Goal: Information Seeking & Learning: Check status

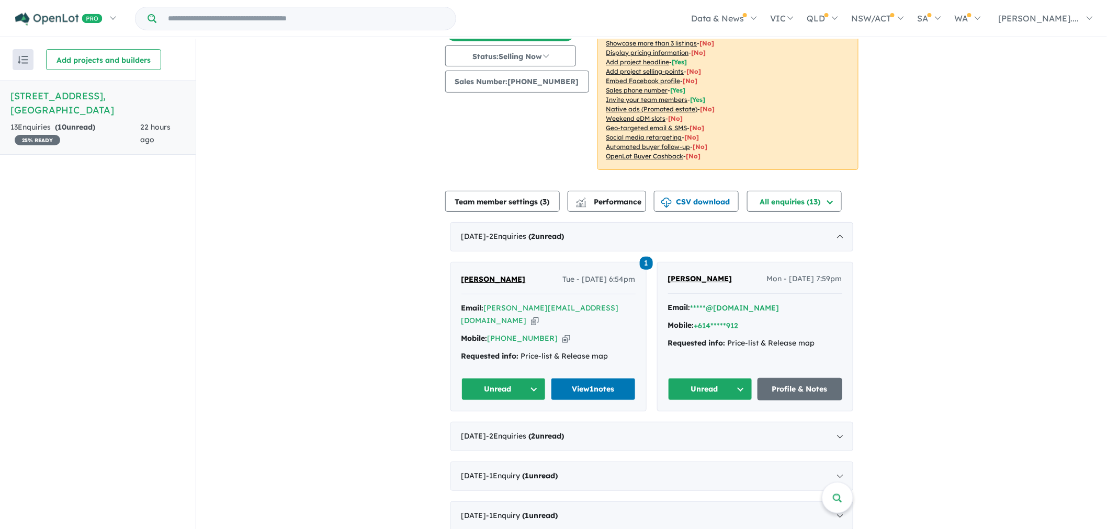
scroll to position [116, 0]
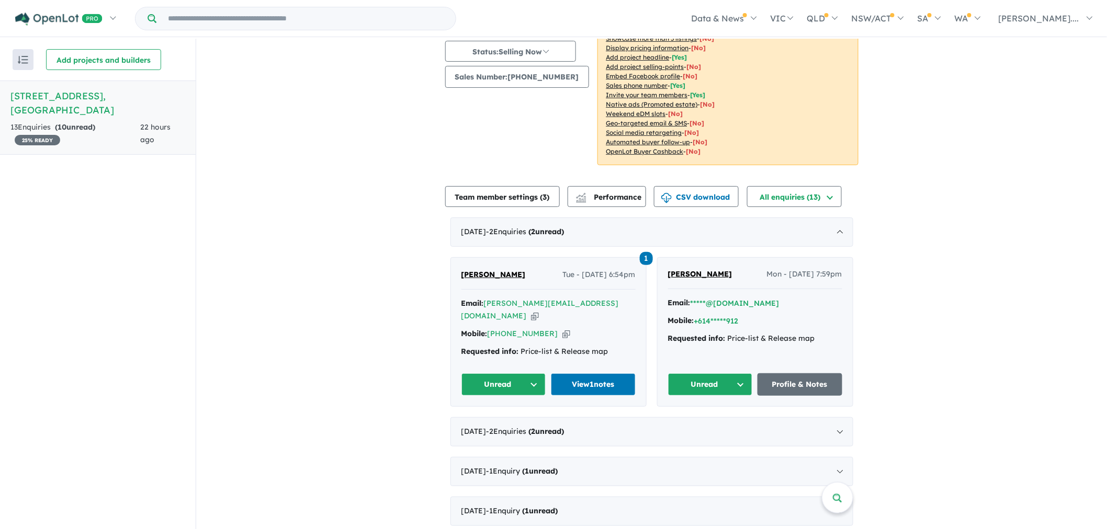
click at [645, 257] on span "1" at bounding box center [646, 258] width 13 height 13
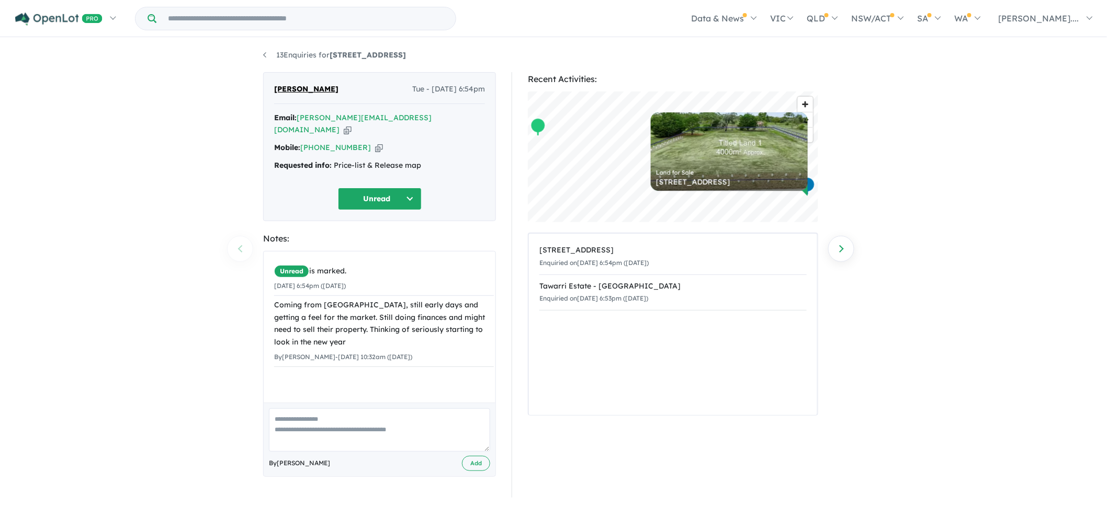
click at [962, 176] on div "13 Enquiries for 106 Knights Park Crescent - Bannockburn Previous enquiry Next …" at bounding box center [553, 285] width 1107 height 492
click at [893, 339] on div "13 Enquiries for 106 Knights Park Crescent - Bannockburn Previous enquiry Next …" at bounding box center [553, 285] width 1107 height 492
drag, startPoint x: 312, startPoint y: 291, endPoint x: 382, endPoint y: 295, distance: 70.2
click at [373, 298] on div "Coming from Darley, still early days and getting a feel for the market. Still d…" at bounding box center [384, 323] width 220 height 50
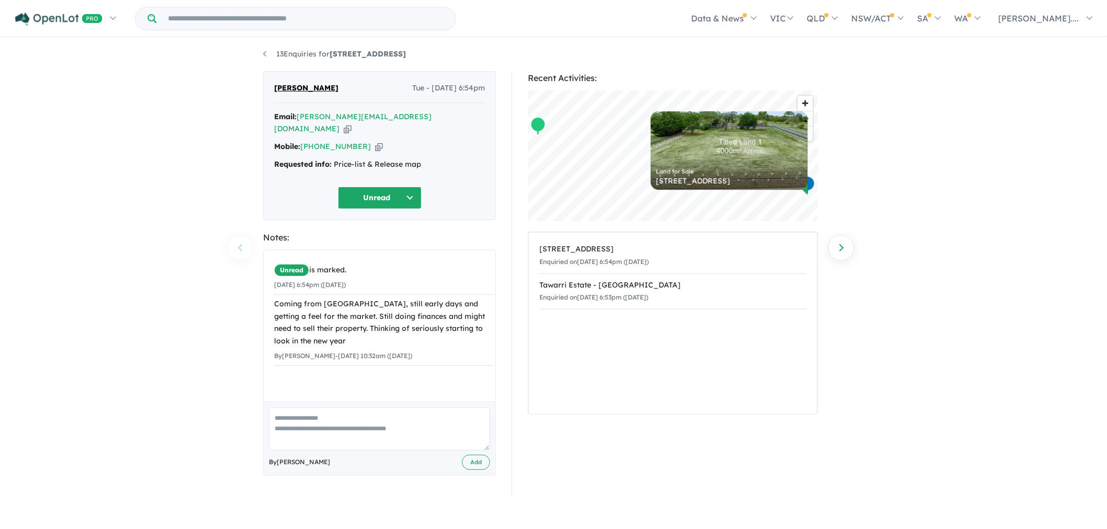
click at [390, 298] on div "Coming from Darley, still early days and getting a feel for the market. Still d…" at bounding box center [384, 323] width 220 height 50
drag, startPoint x: 371, startPoint y: 291, endPoint x: 441, endPoint y: 306, distance: 71.2
click at [441, 306] on div "Coming from Darley, still early days and getting a feel for the market. Still d…" at bounding box center [384, 323] width 220 height 50
click at [440, 306] on div "Coming from Darley, still early days and getting a feel for the market. Still d…" at bounding box center [384, 323] width 220 height 50
drag, startPoint x: 328, startPoint y: 306, endPoint x: 382, endPoint y: 302, distance: 54.0
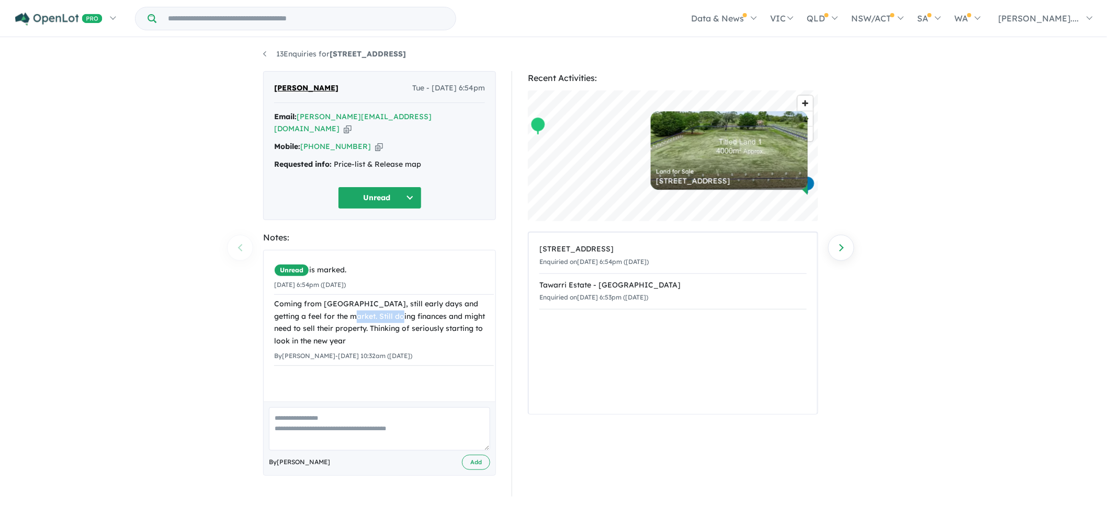
click at [382, 302] on div "Coming from Darley, still early days and getting a feel for the market. Still d…" at bounding box center [384, 323] width 220 height 50
click at [400, 305] on div "Coming from Darley, still early days and getting a feel for the market. Still d…" at bounding box center [384, 323] width 220 height 50
drag, startPoint x: 383, startPoint y: 290, endPoint x: 335, endPoint y: 300, distance: 49.1
click at [335, 300] on div "Coming from Darley, still early days and getting a feel for the market. Still d…" at bounding box center [384, 323] width 220 height 50
click at [350, 304] on div "Coming from Darley, still early days and getting a feel for the market. Still d…" at bounding box center [384, 323] width 220 height 50
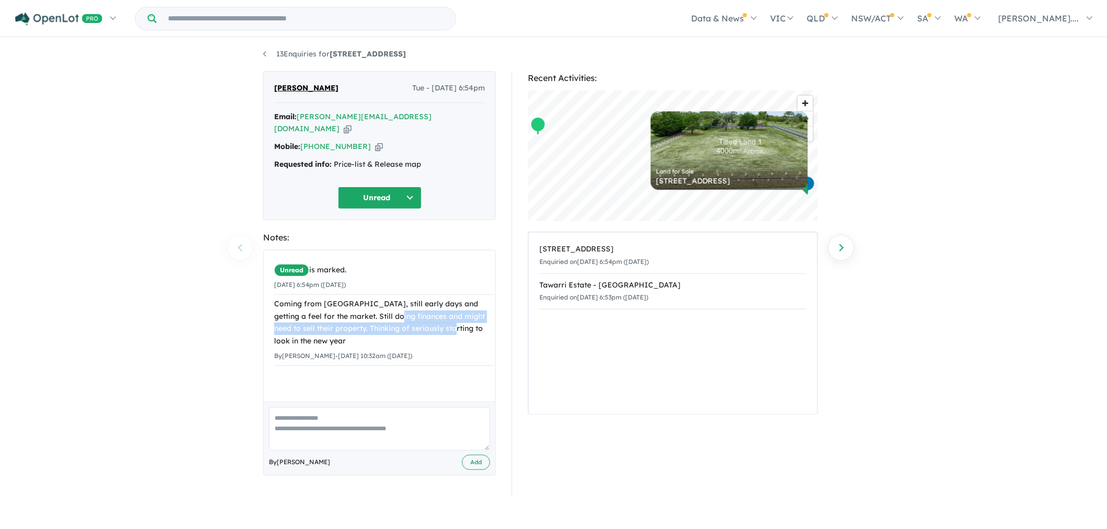
drag, startPoint x: 380, startPoint y: 304, endPoint x: 429, endPoint y: 314, distance: 49.6
click at [429, 314] on div "Coming from Darley, still early days and getting a feel for the market. Still d…" at bounding box center [384, 323] width 220 height 50
click at [425, 314] on div "Coming from Darley, still early days and getting a feel for the market. Still d…" at bounding box center [384, 323] width 220 height 50
drag, startPoint x: 459, startPoint y: 306, endPoint x: 457, endPoint y: 320, distance: 13.8
click at [457, 320] on div "Coming from Darley, still early days and getting a feel for the market. Still d…" at bounding box center [384, 323] width 220 height 50
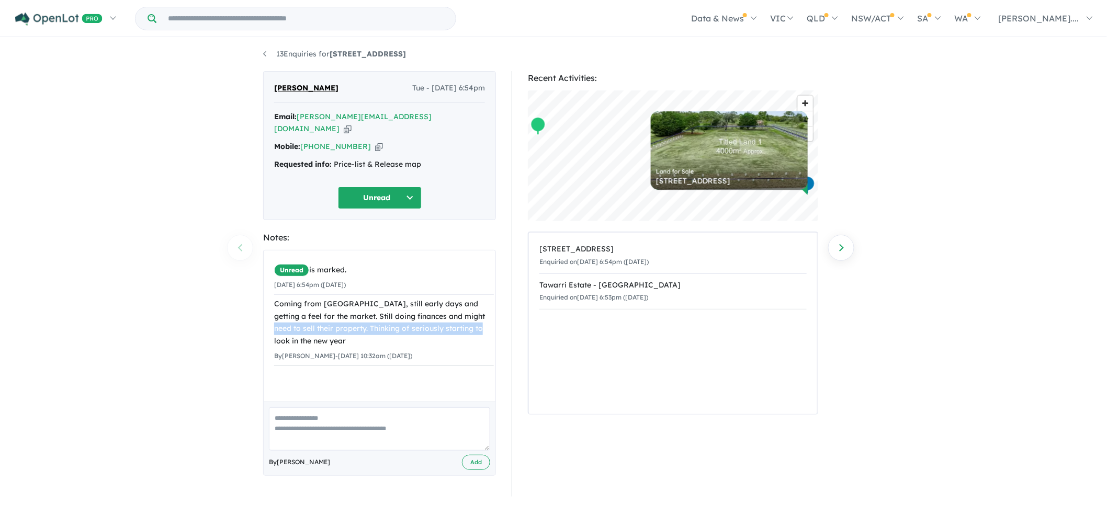
click at [420, 320] on div "Coming from Darley, still early days and getting a feel for the market. Still d…" at bounding box center [384, 323] width 220 height 50
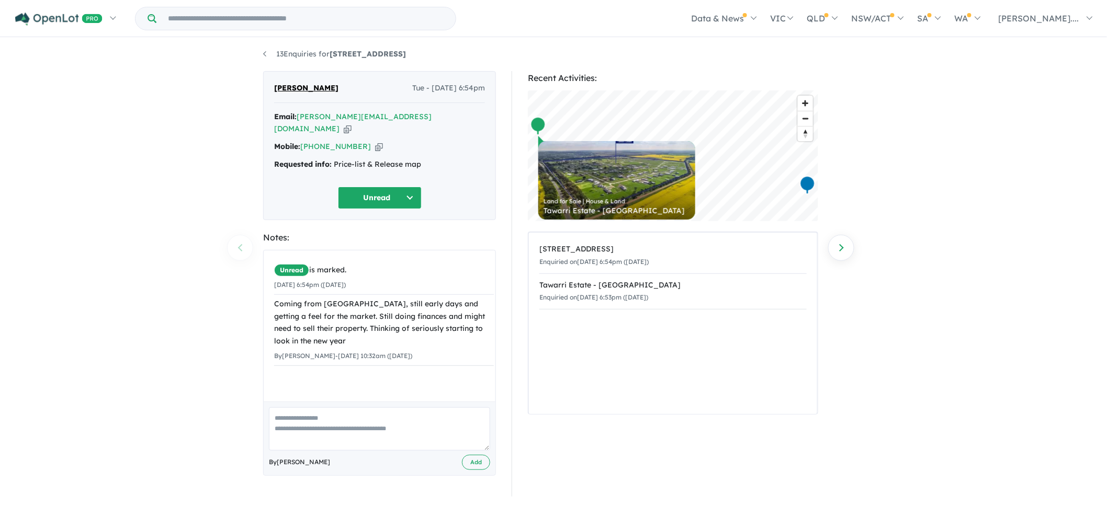
click at [949, 306] on div "13 Enquiries for 106 Knights Park Crescent - Bannockburn Previous enquiry Next …" at bounding box center [553, 284] width 1107 height 492
